Goal: Navigation & Orientation: Find specific page/section

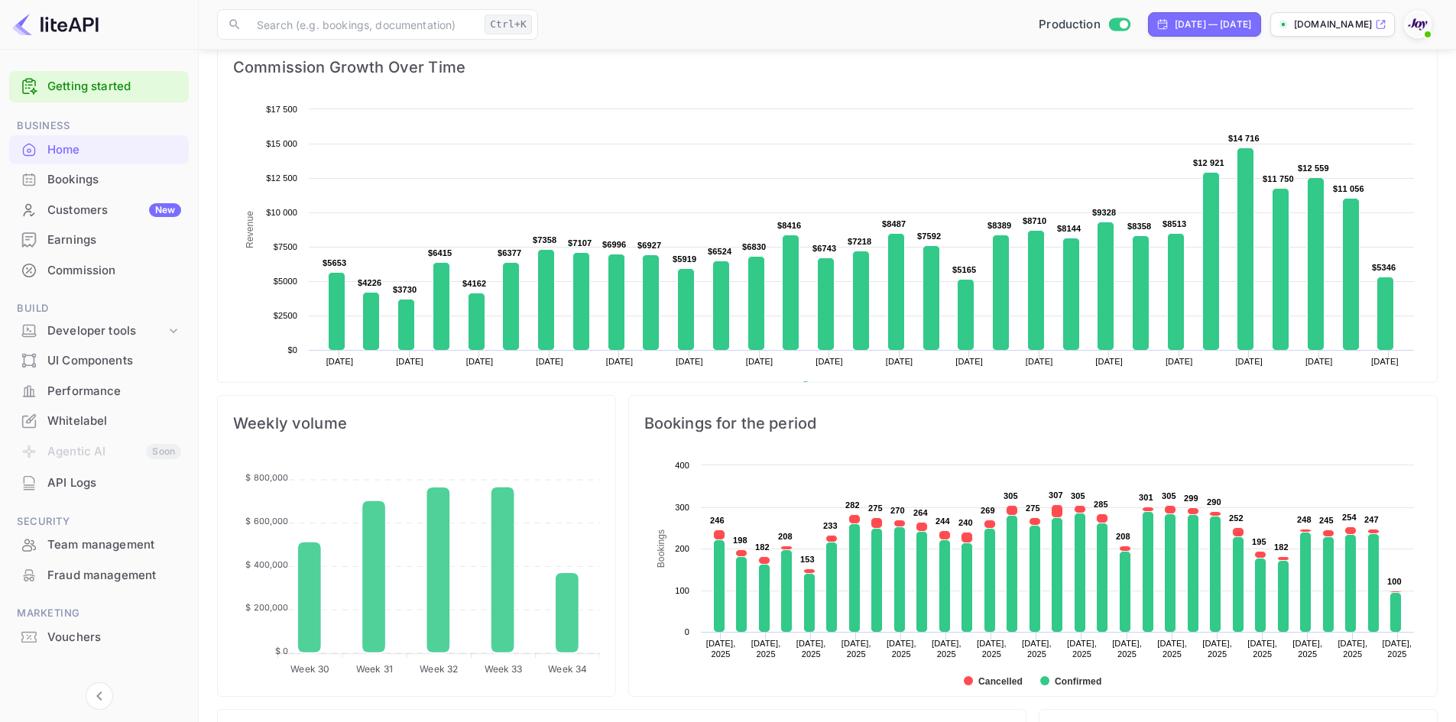
scroll to position [237, 385]
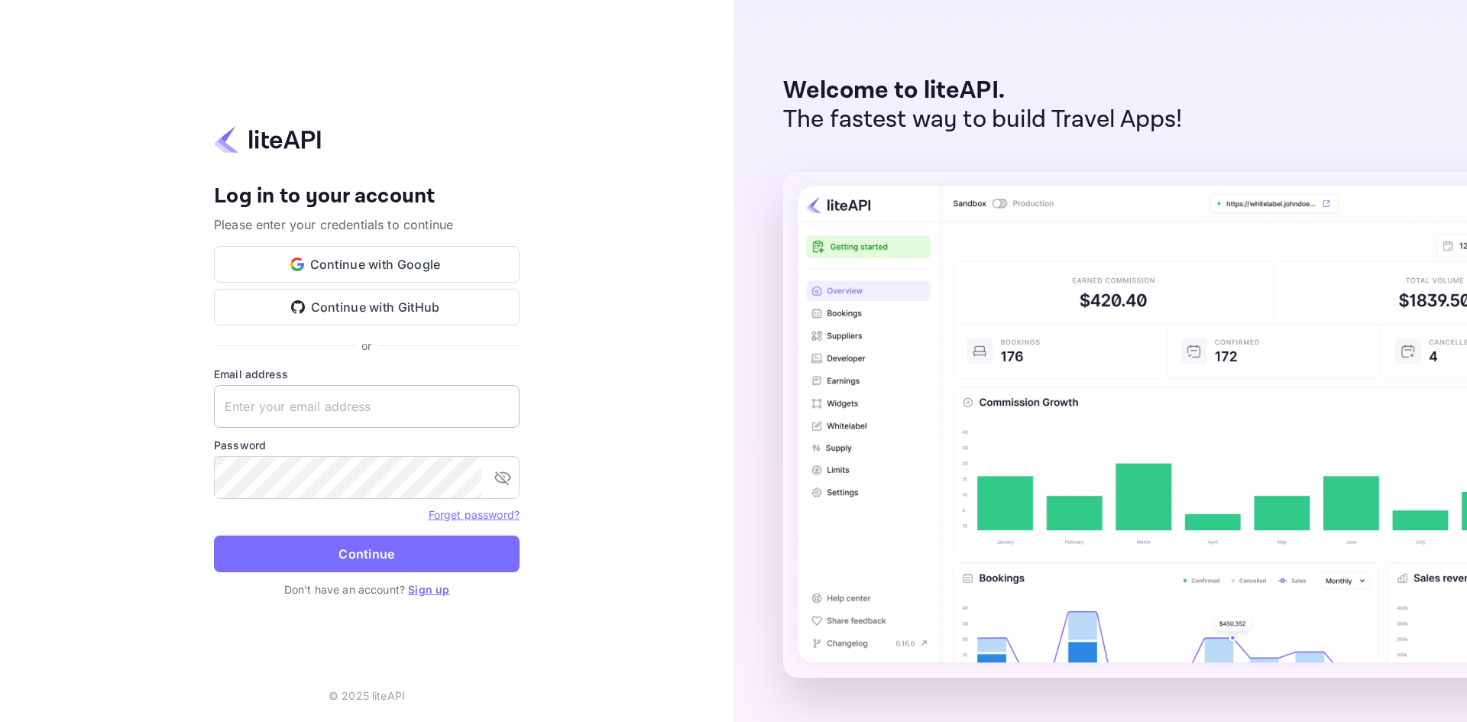
click at [349, 401] on input "text" at bounding box center [367, 406] width 306 height 43
paste input "[EMAIL_ADDRESS][DOMAIN_NAME]"
type input "[EMAIL_ADDRESS][DOMAIN_NAME]"
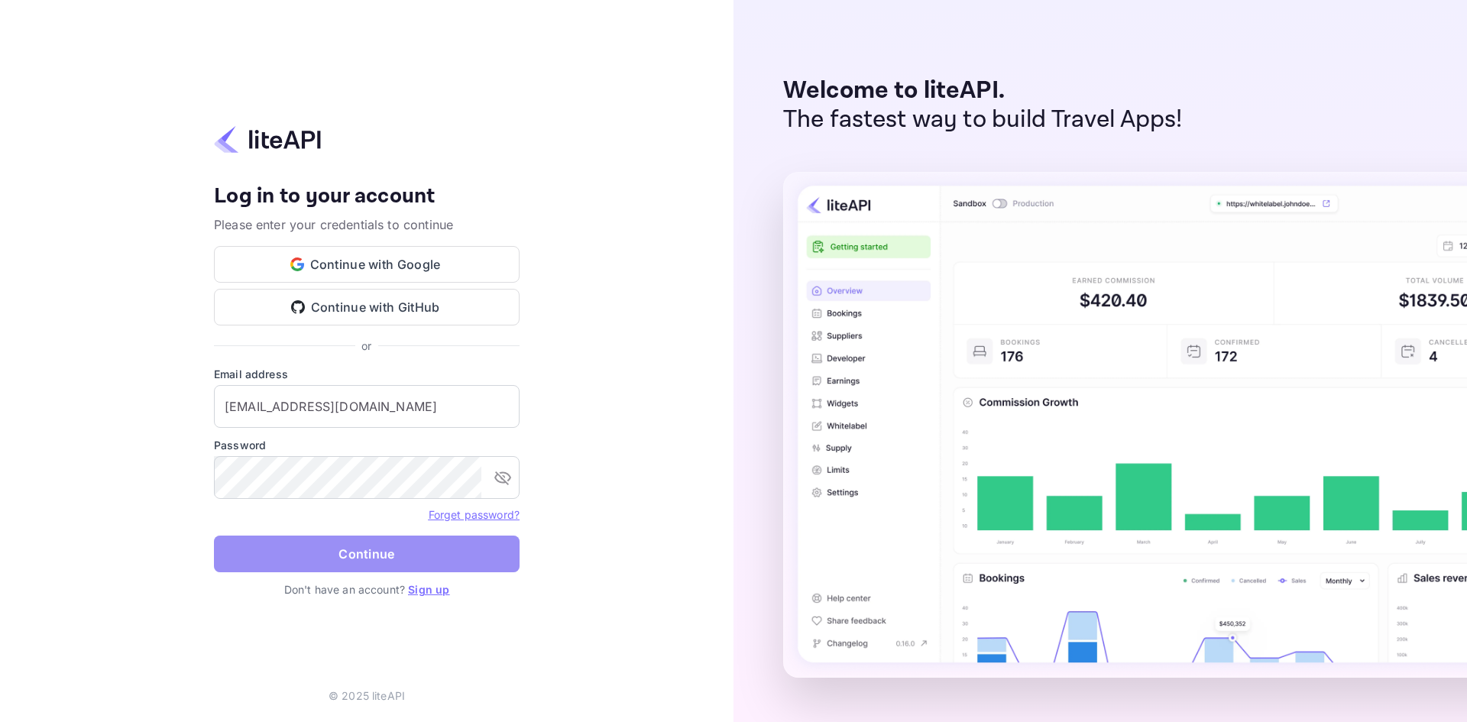
click at [340, 560] on button "Continue" at bounding box center [367, 554] width 306 height 37
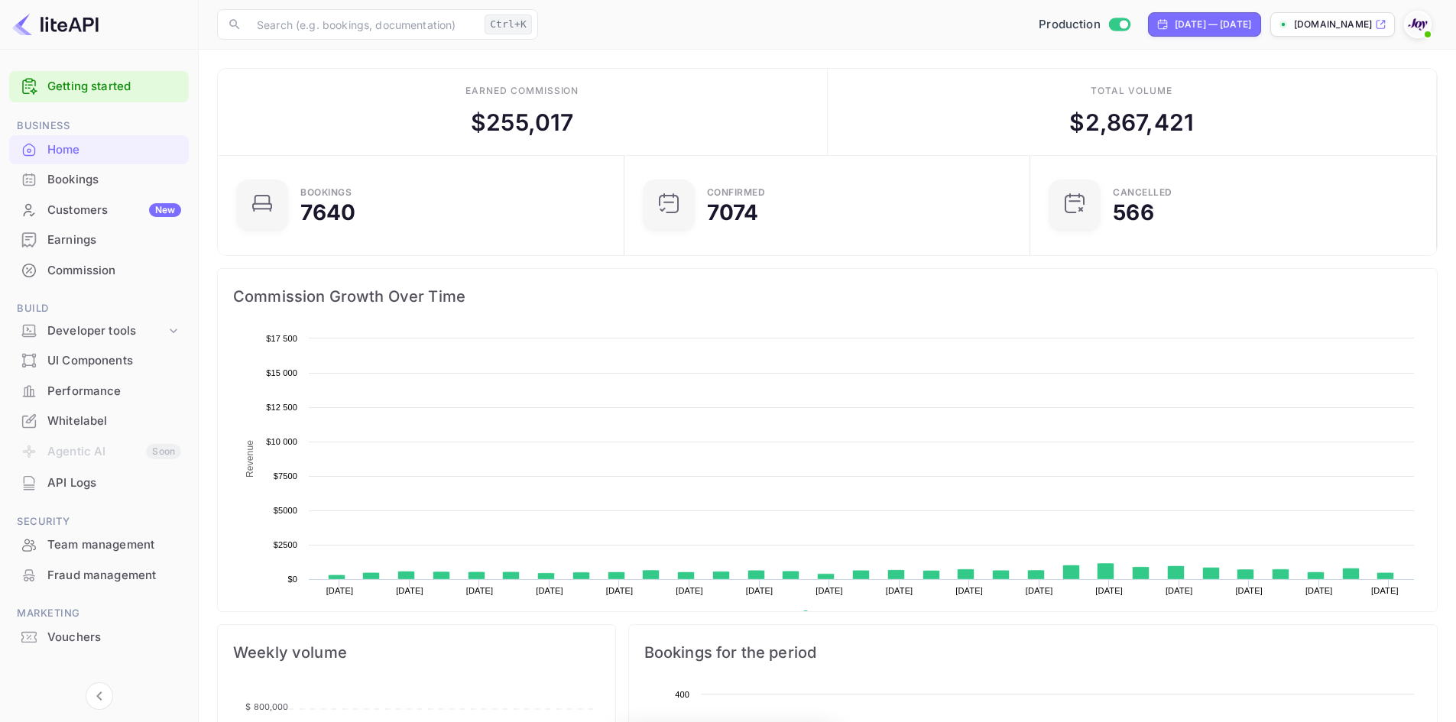
scroll to position [237, 385]
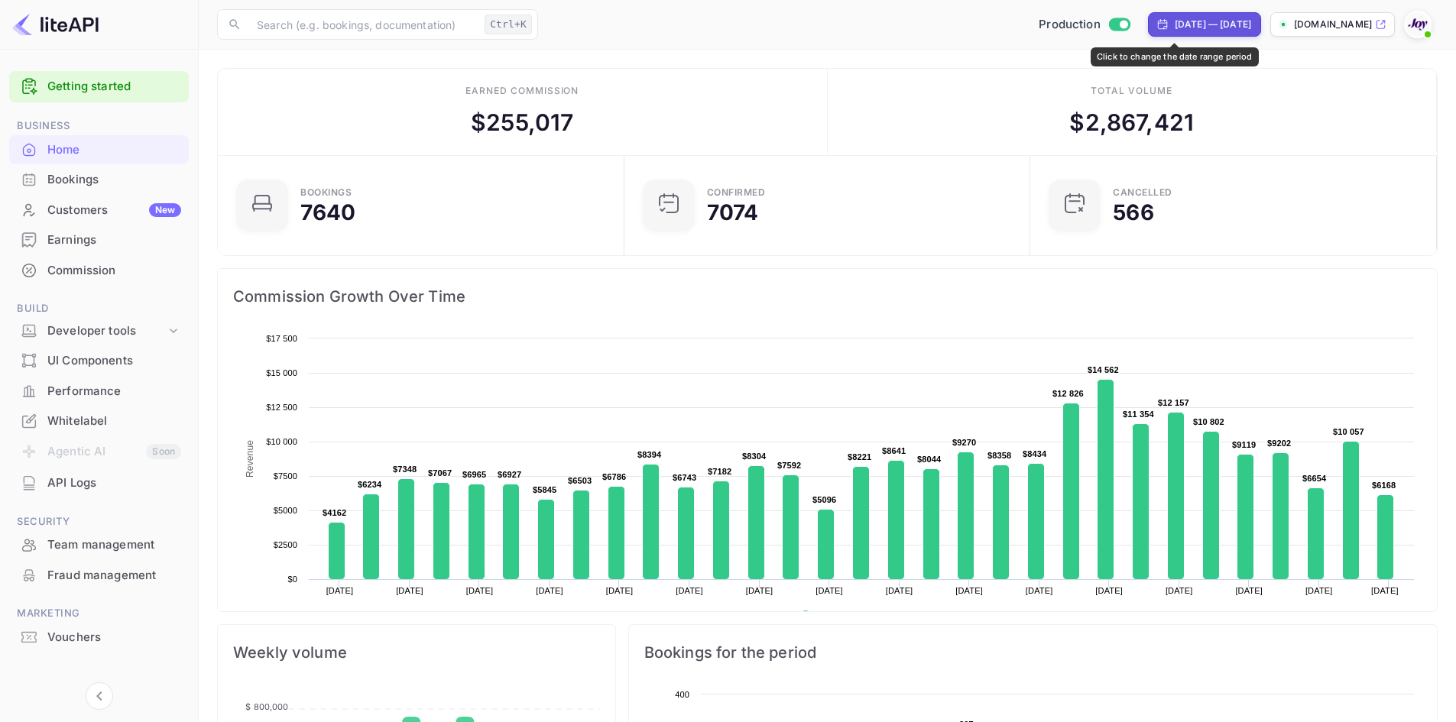
click at [1218, 31] on div "[DATE] — [DATE]" at bounding box center [1204, 24] width 113 height 24
select select "6"
select select "2025"
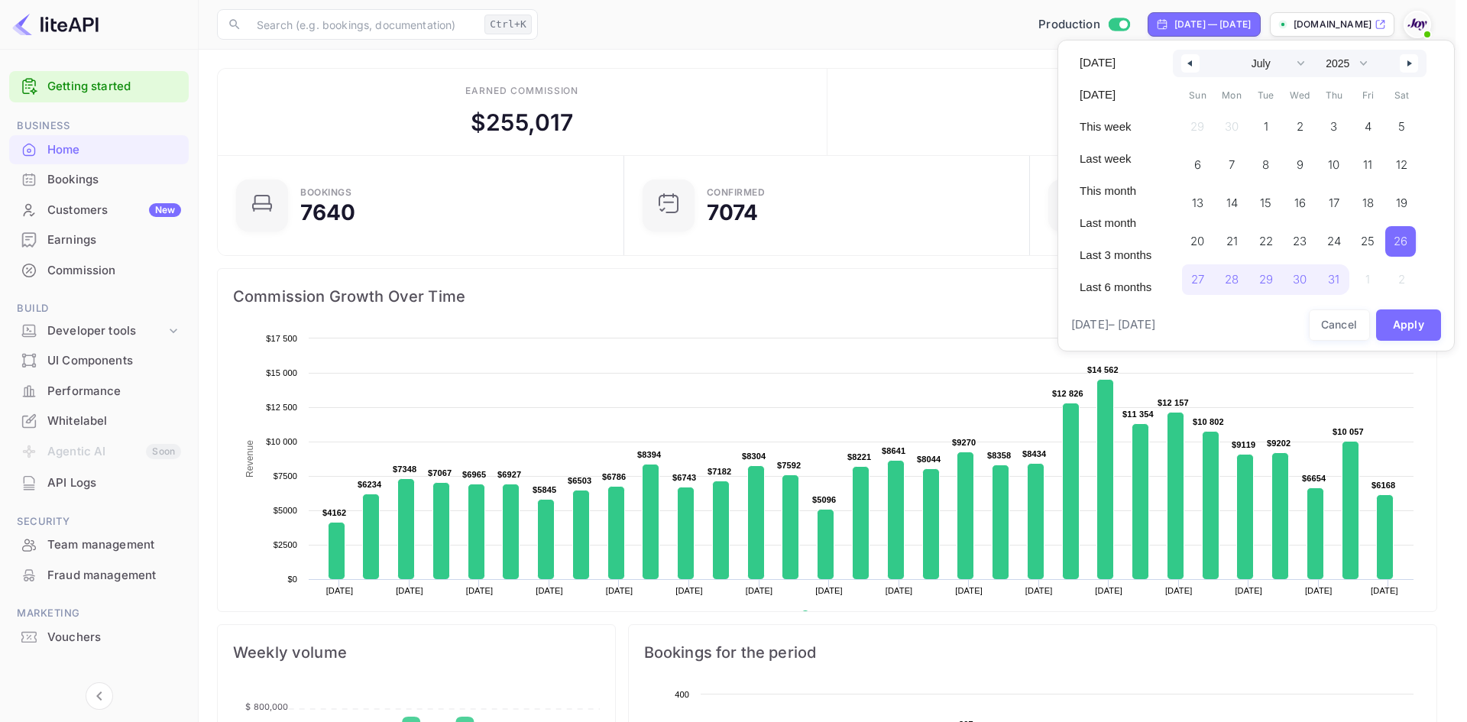
click at [77, 166] on div at bounding box center [733, 361] width 1467 height 722
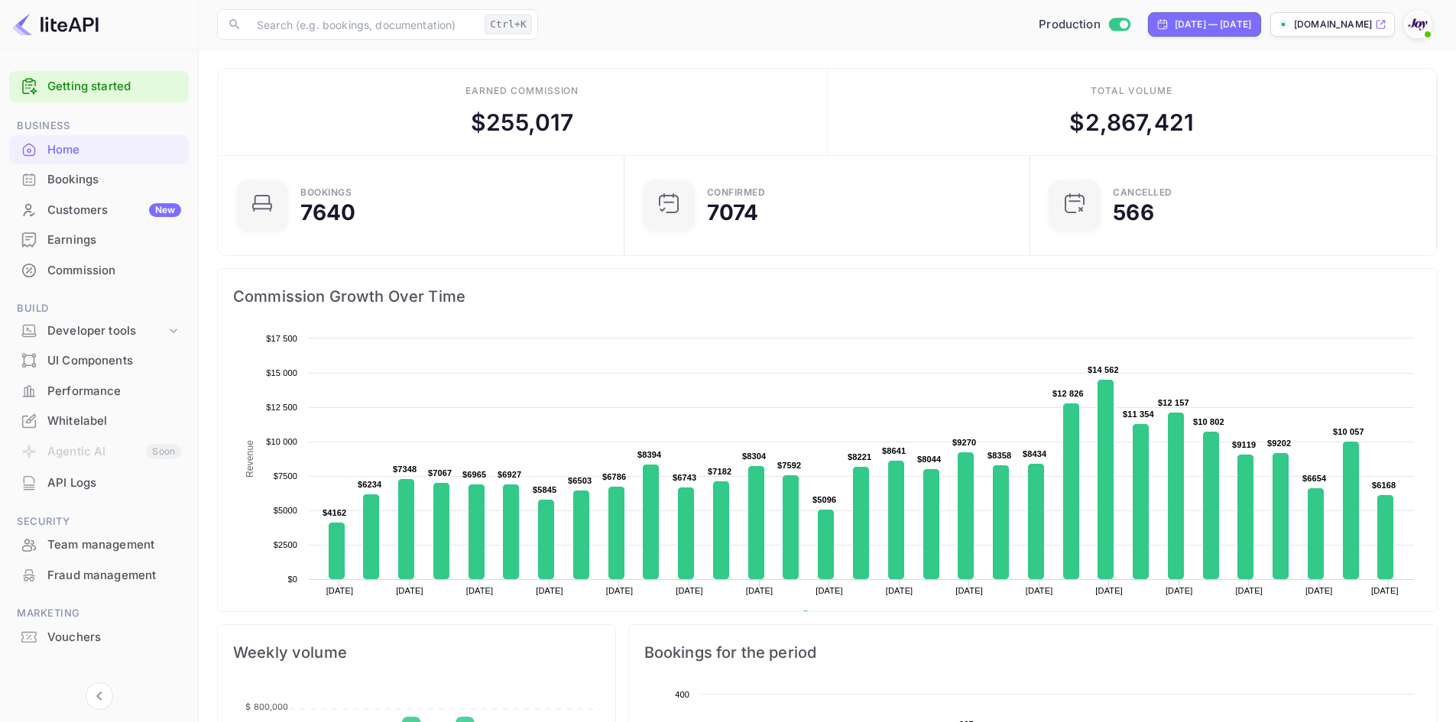
scroll to position [12, 12]
click at [76, 183] on div "[DATE] [DATE] This week Last week This month Last month Last 3 months Last 6 mo…" at bounding box center [728, 361] width 1456 height 722
click at [73, 183] on div "Bookings" at bounding box center [114, 180] width 134 height 18
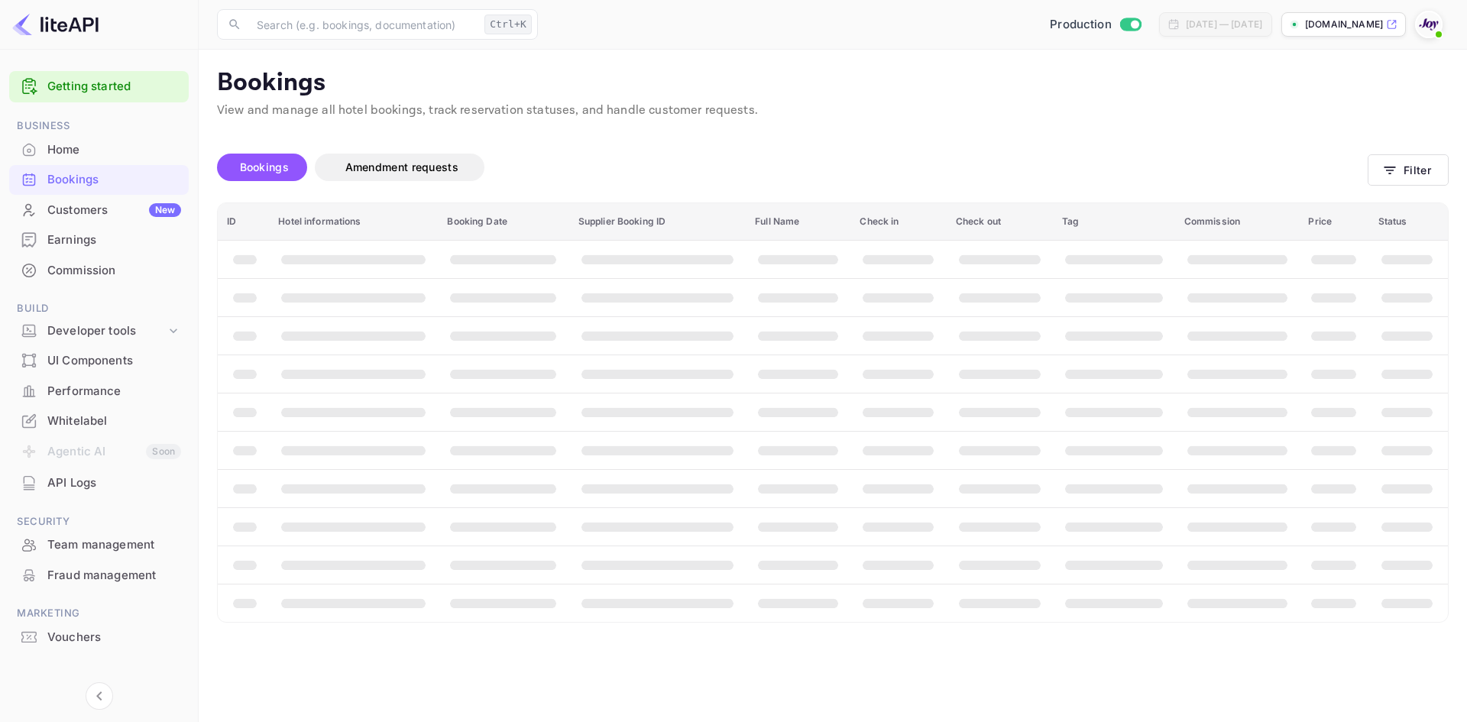
click at [71, 144] on div "Home" at bounding box center [114, 150] width 134 height 18
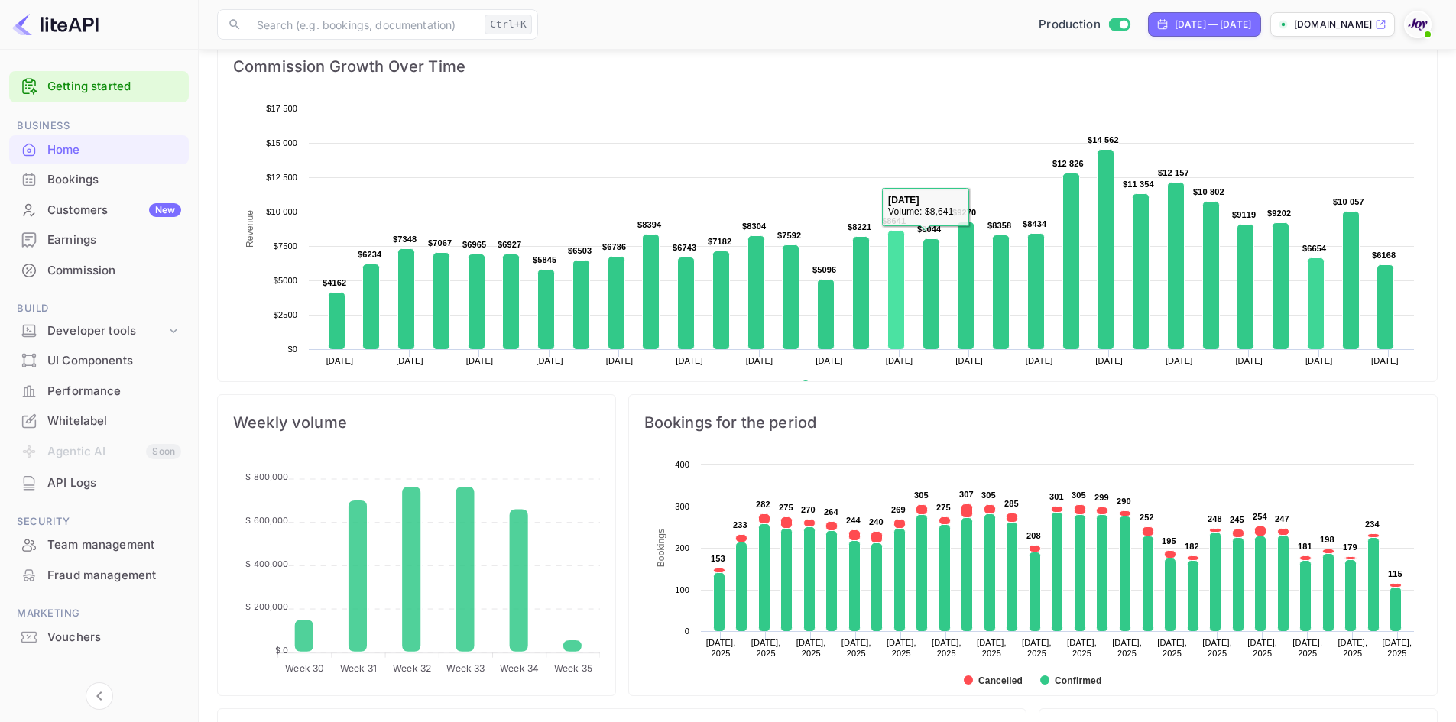
scroll to position [459, 0]
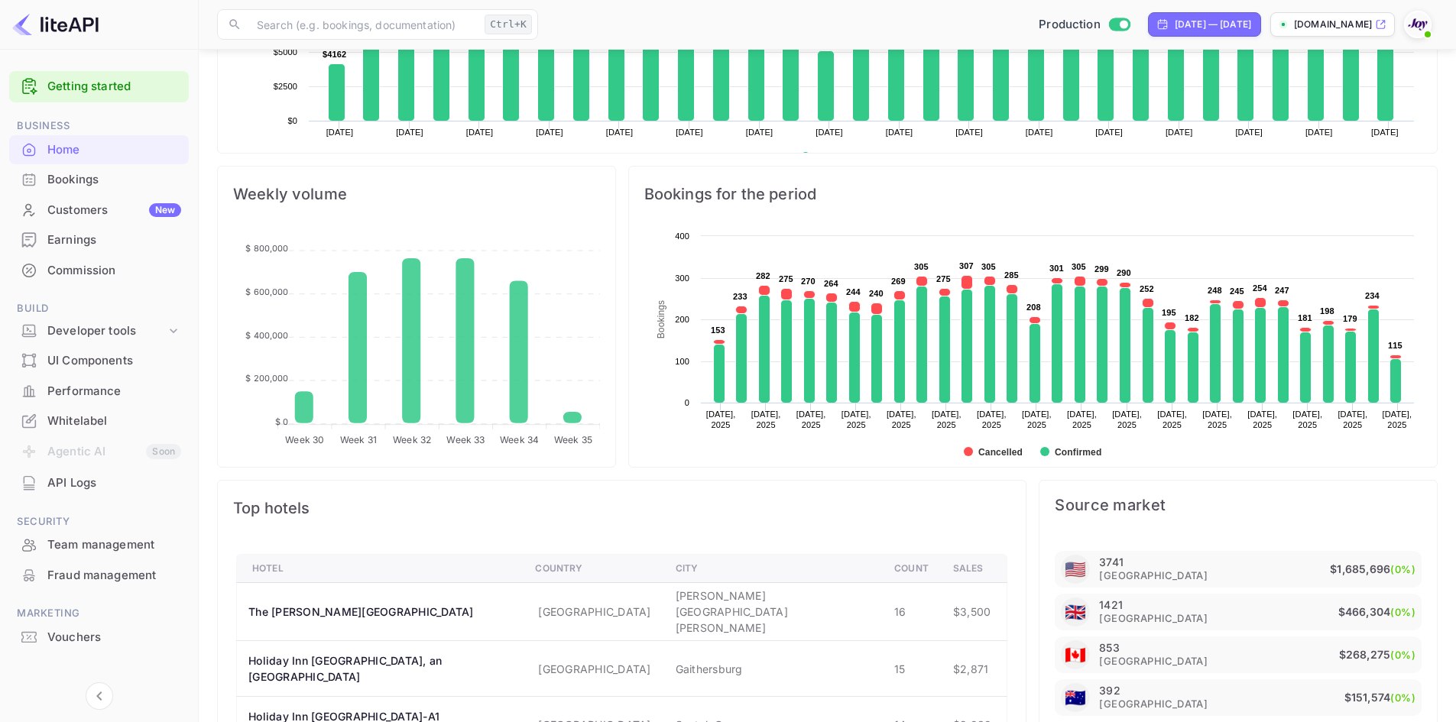
click at [70, 268] on div "Commission" at bounding box center [114, 271] width 134 height 18
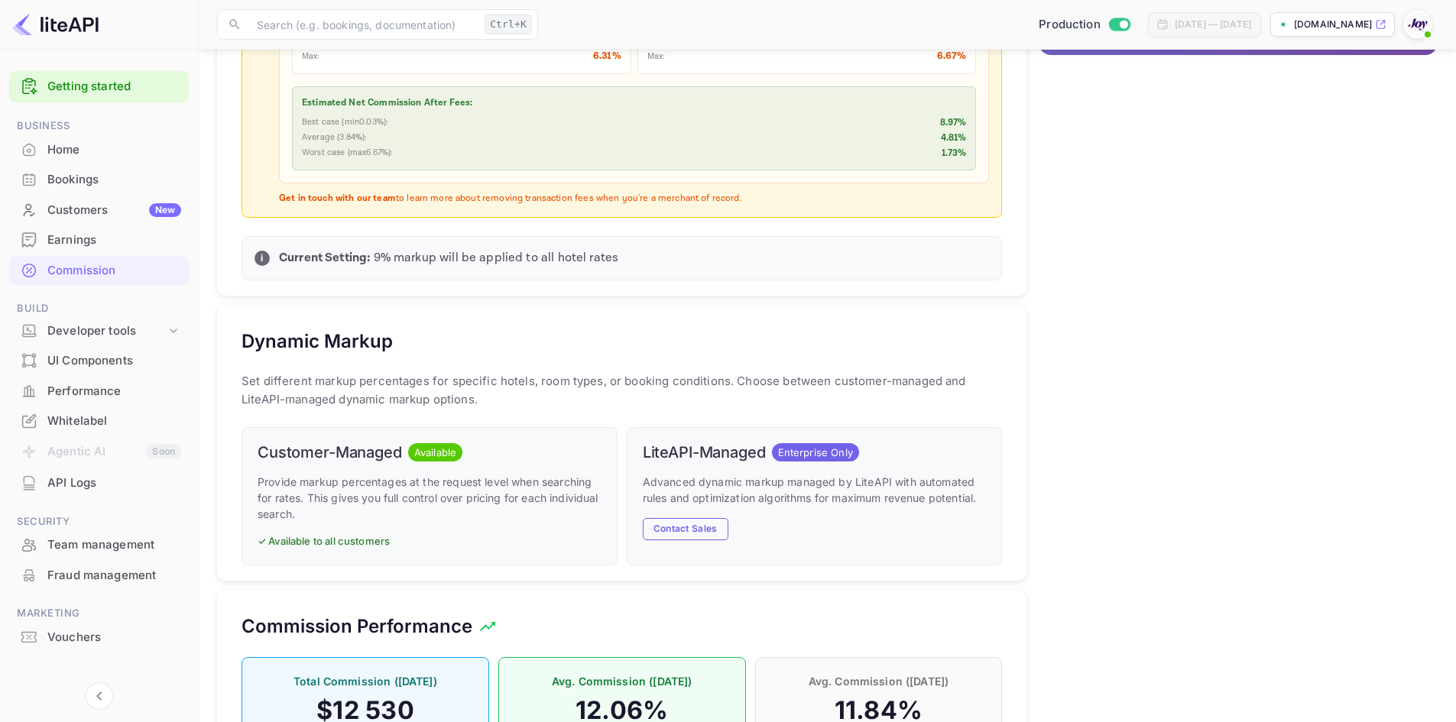
scroll to position [1009, 0]
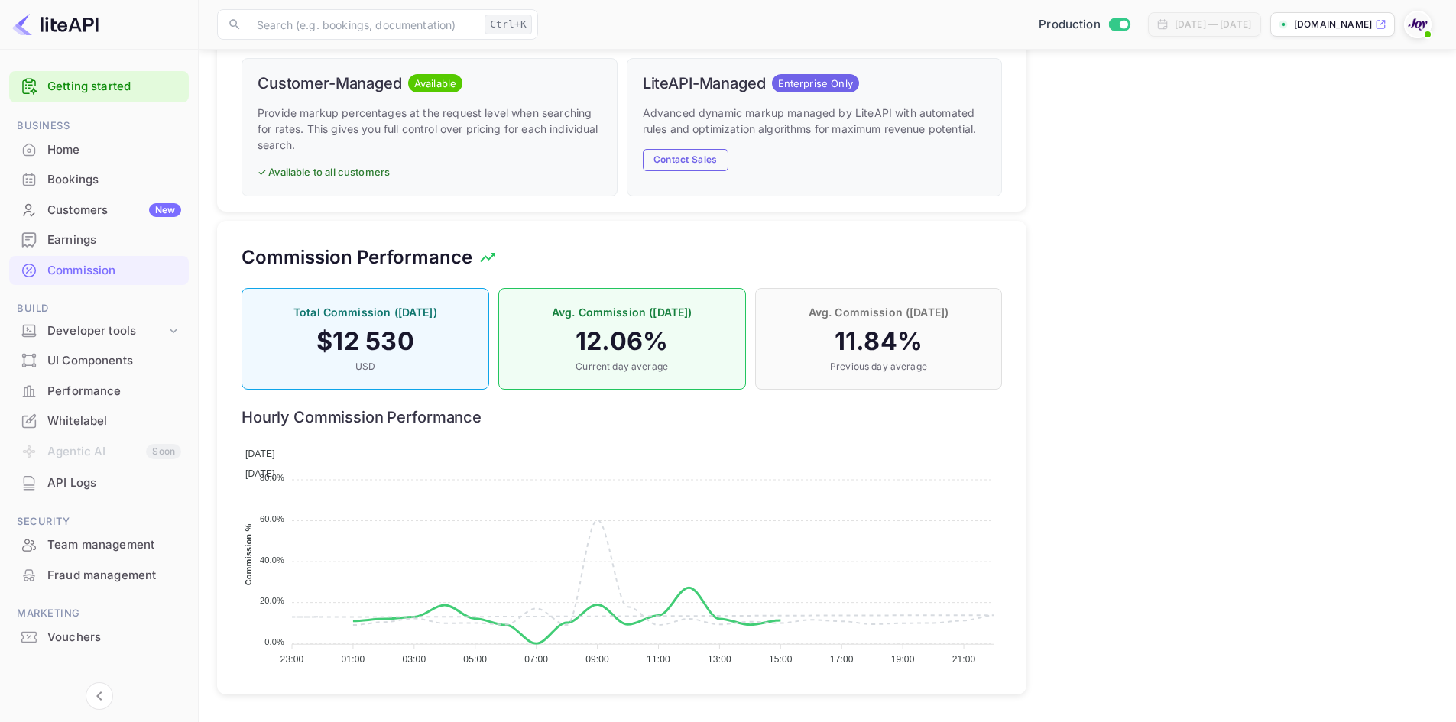
click at [77, 156] on div "Home" at bounding box center [114, 150] width 134 height 18
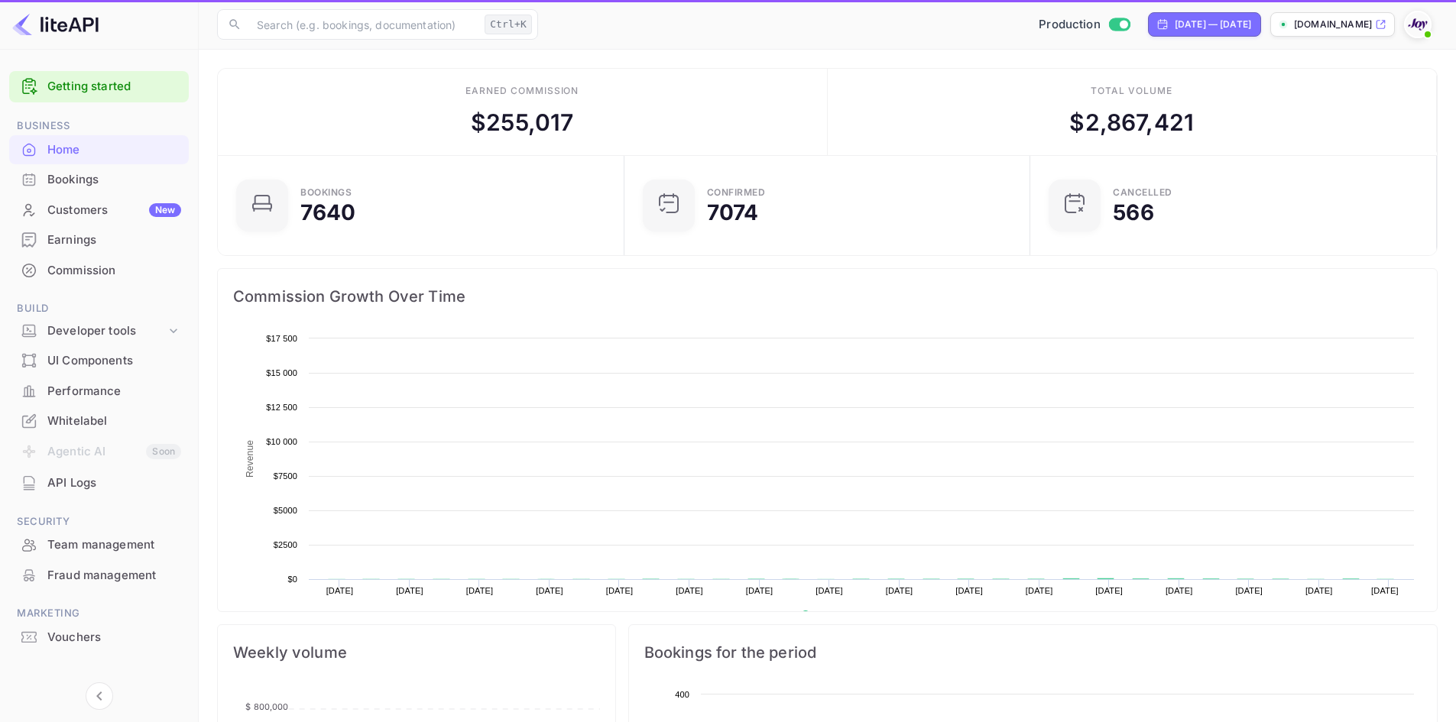
scroll to position [237, 385]
